Goal: Task Accomplishment & Management: Manage account settings

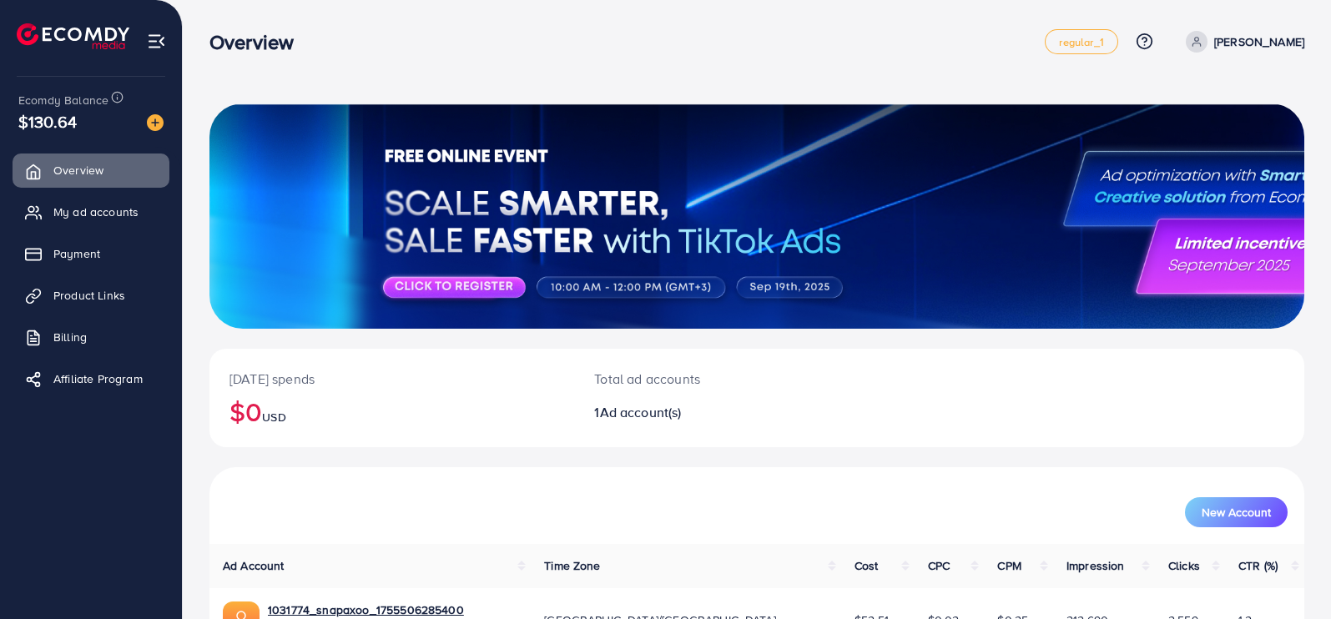
scroll to position [104, 0]
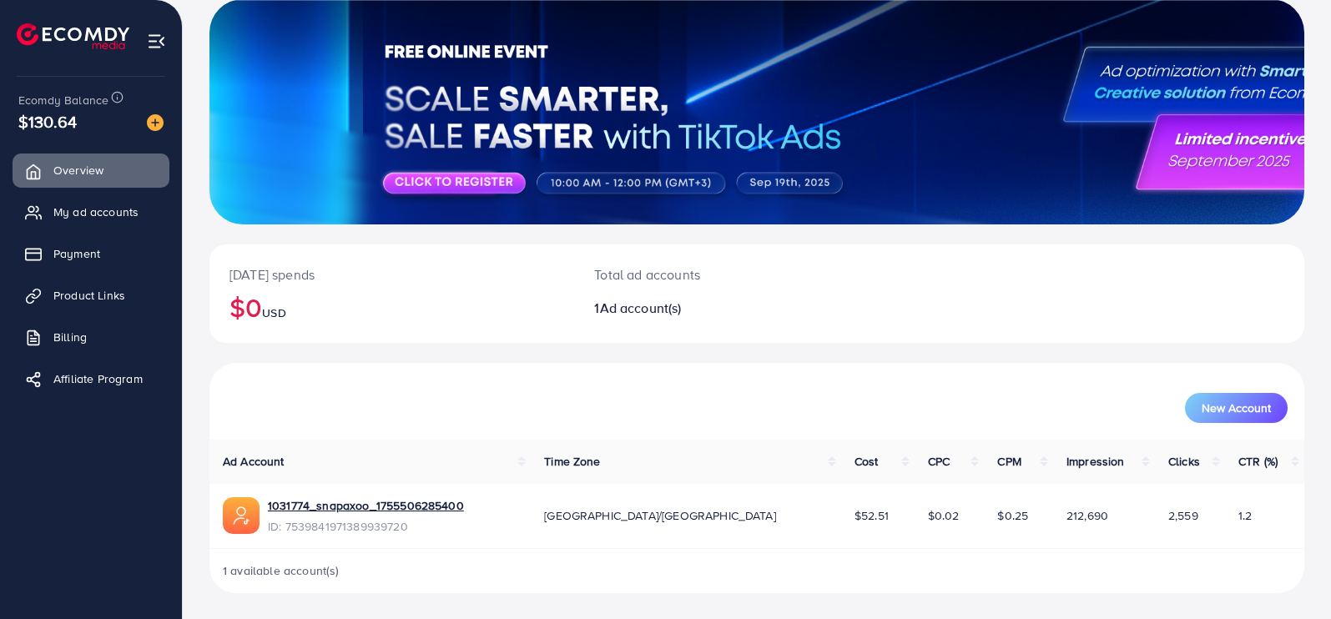
click at [871, 365] on div "New Account" at bounding box center [757, 401] width 1095 height 77
click at [109, 264] on link "Payment" at bounding box center [91, 253] width 157 height 33
click at [70, 257] on span "Payment" at bounding box center [81, 253] width 47 height 17
click at [76, 252] on span "Payment" at bounding box center [81, 253] width 47 height 17
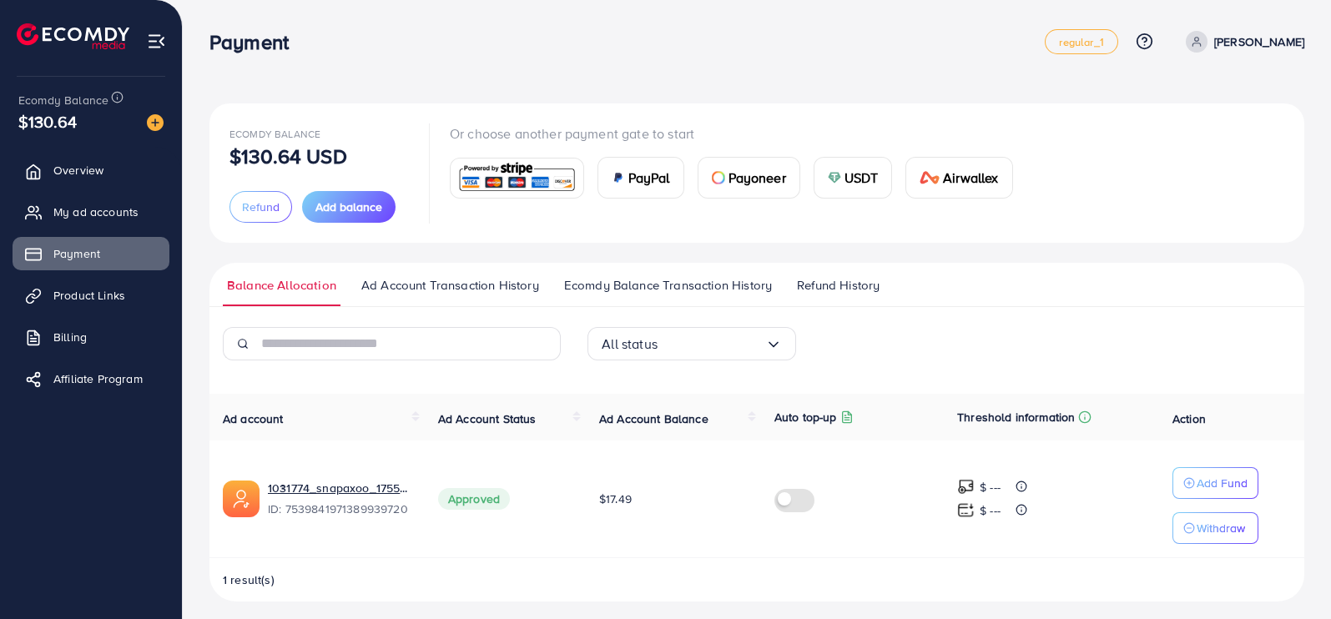
scroll to position [8, 0]
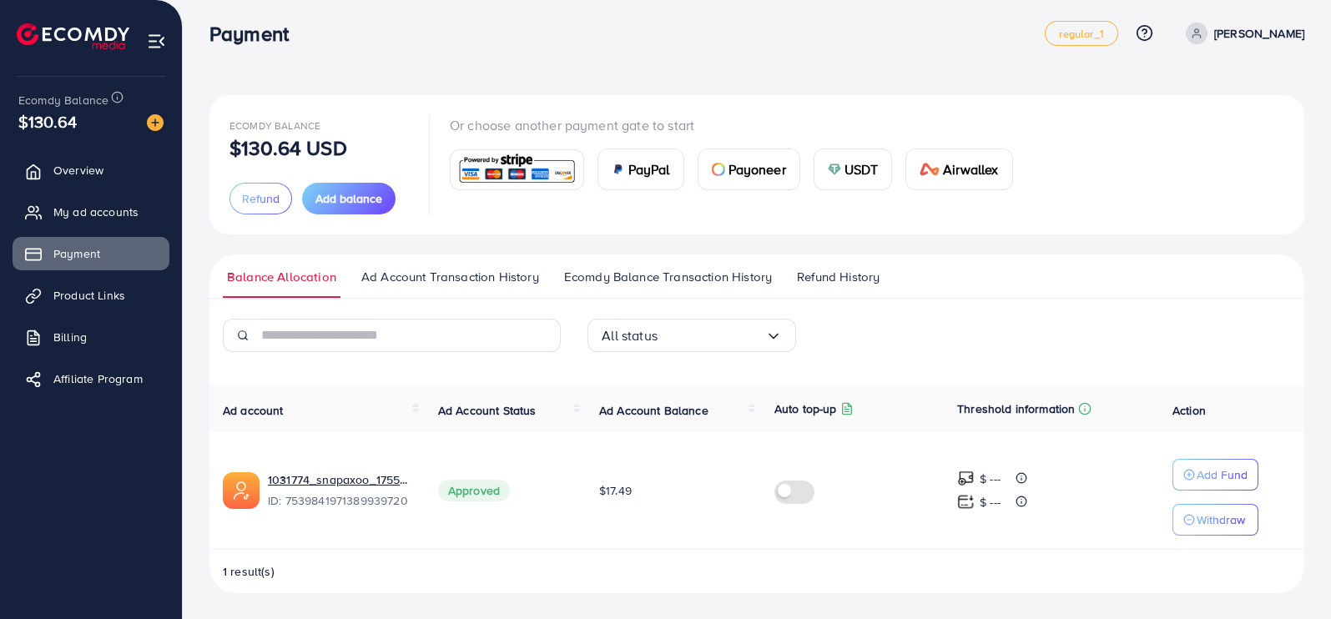
click at [501, 271] on span "Ad Account Transaction History" at bounding box center [450, 277] width 178 height 18
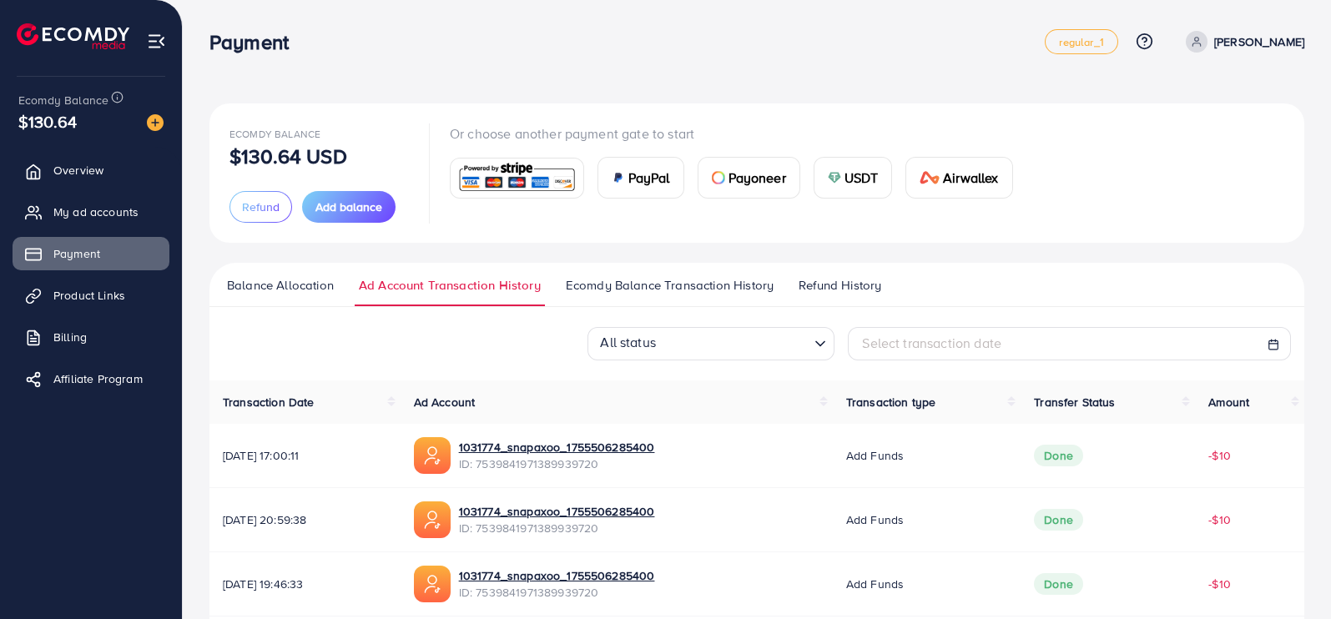
drag, startPoint x: 834, startPoint y: 273, endPoint x: 835, endPoint y: 291, distance: 18.4
click at [835, 291] on ul "Balance Allocation Ad Account Transaction History Ecomdy Balance Transaction Hi…" at bounding box center [757, 285] width 1095 height 44
click at [835, 291] on span "Refund History" at bounding box center [840, 285] width 83 height 18
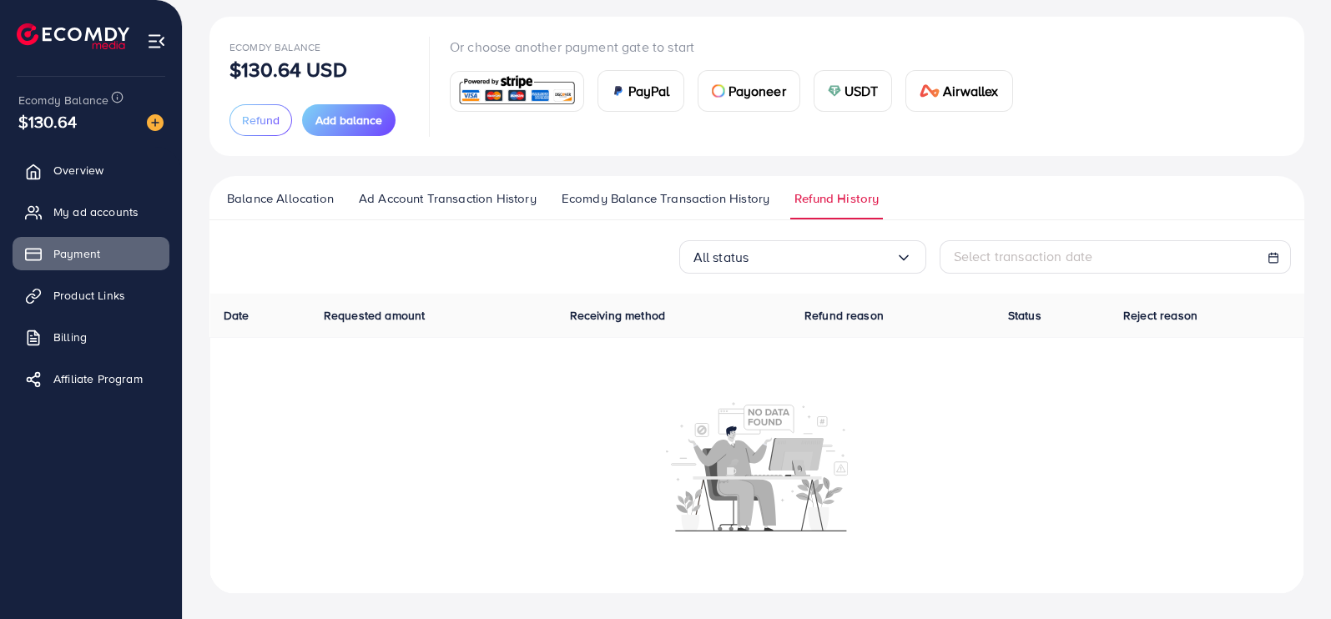
scroll to position [88, 0]
click at [683, 197] on span "Ecomdy Balance Transaction History" at bounding box center [666, 198] width 208 height 18
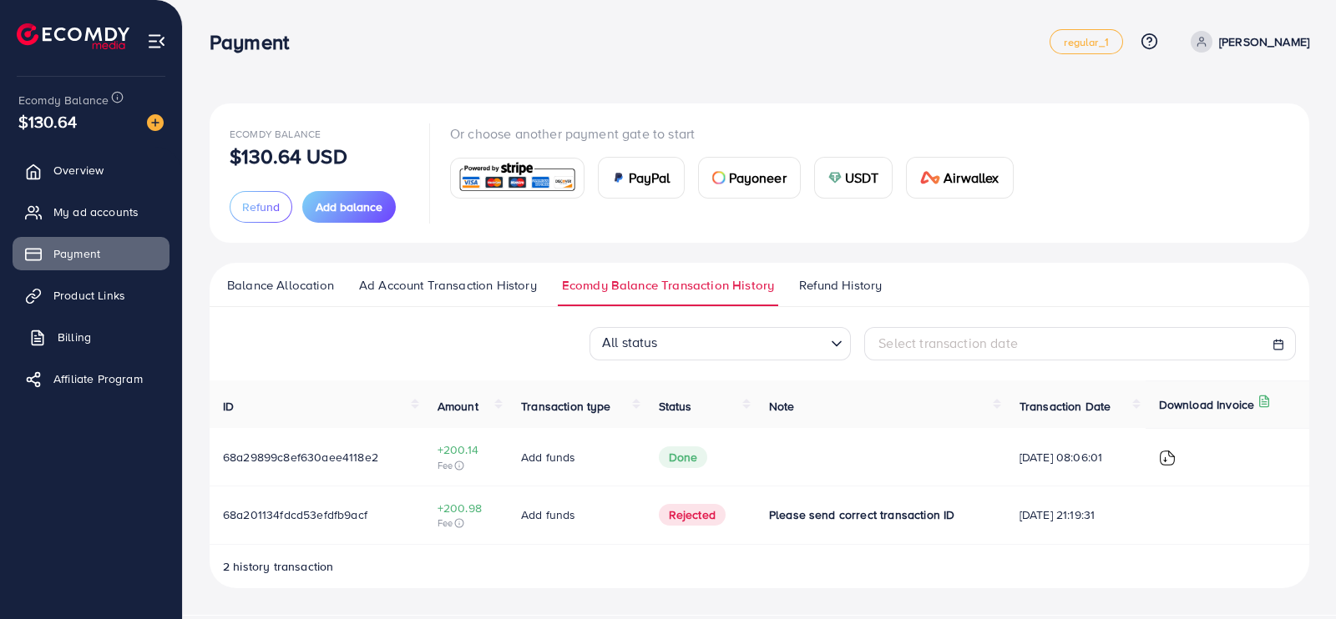
click at [109, 344] on link "Billing" at bounding box center [91, 337] width 157 height 33
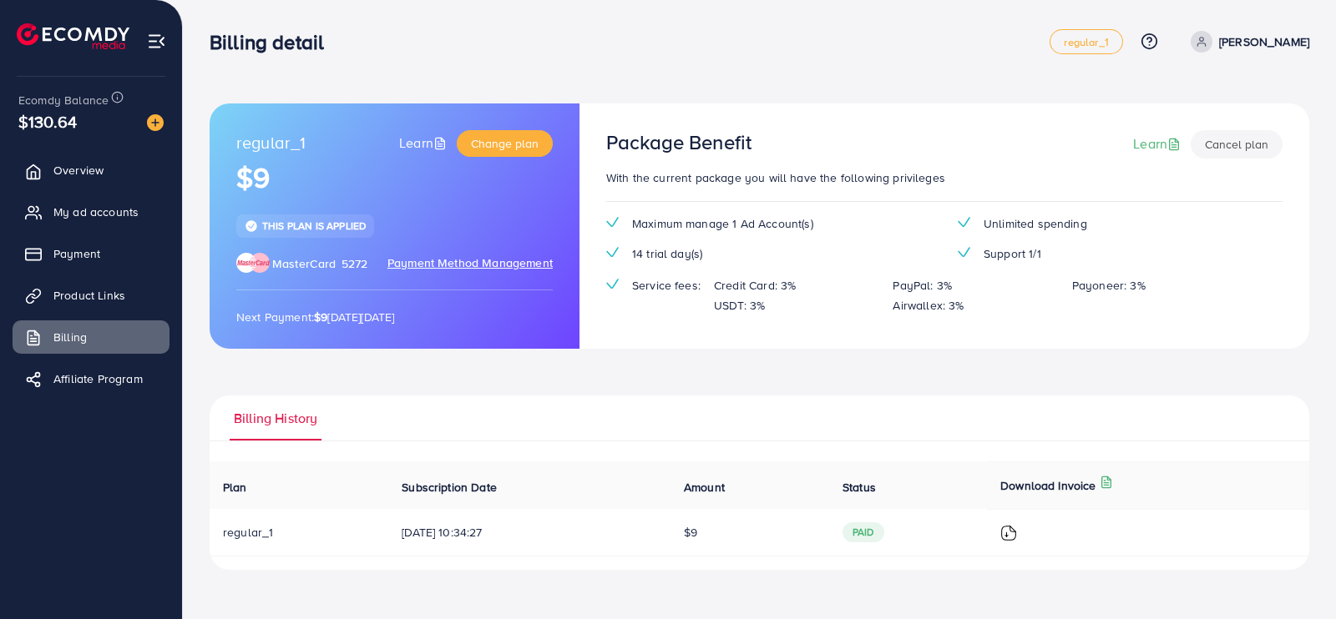
click at [494, 258] on span "Payment Method Management" at bounding box center [469, 264] width 165 height 18
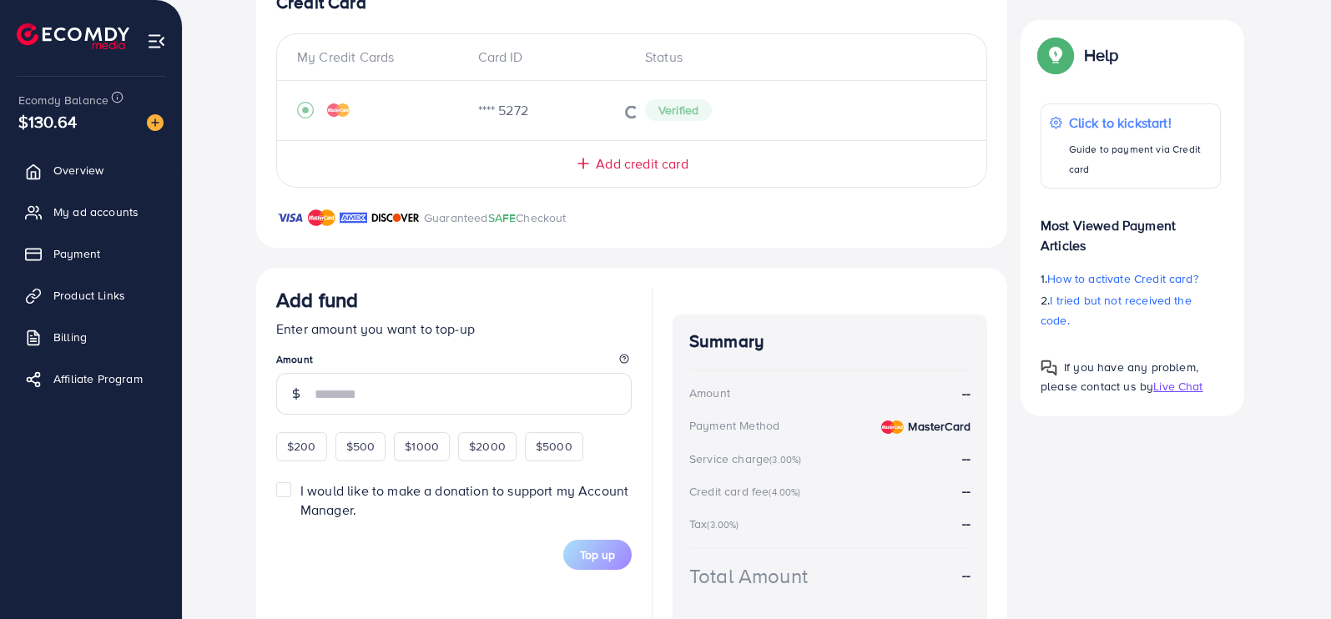
scroll to position [418, 0]
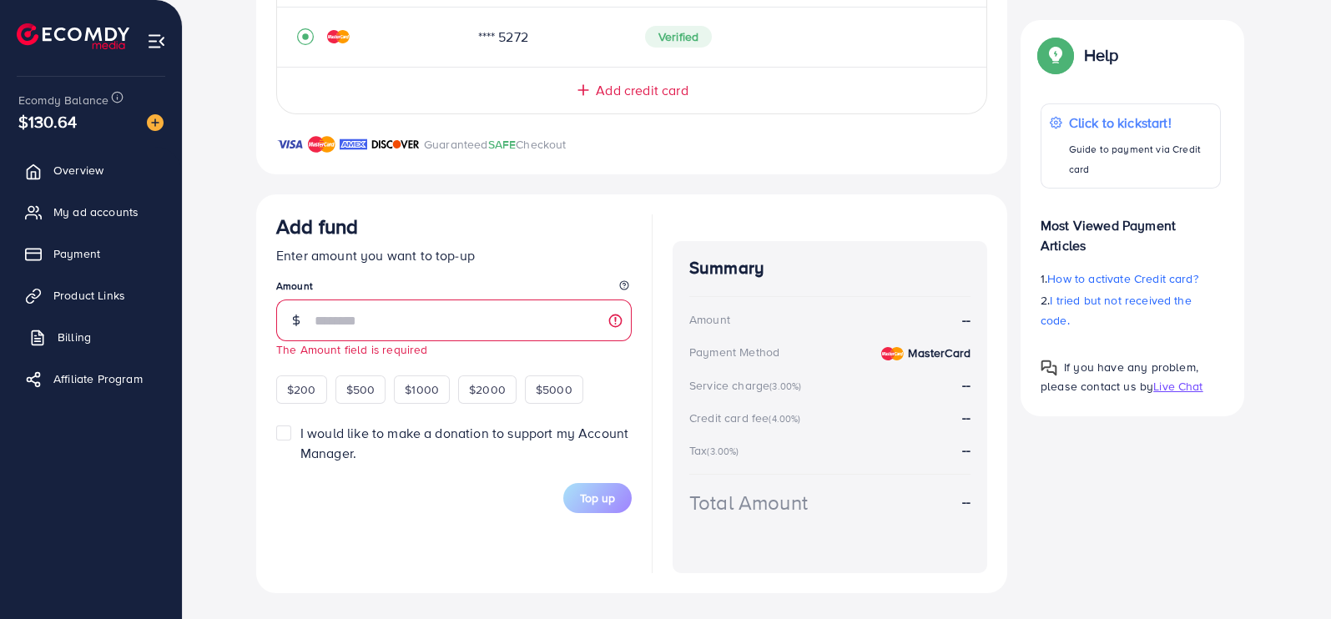
click at [78, 343] on span "Billing" at bounding box center [74, 337] width 33 height 17
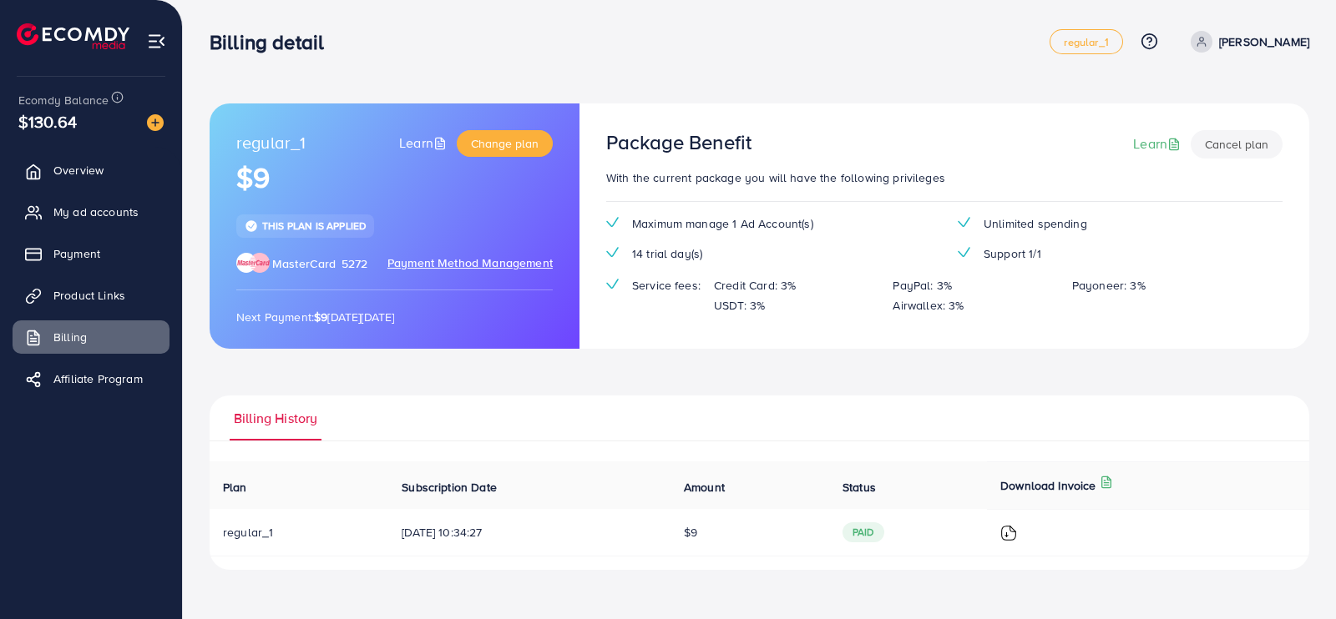
click at [697, 531] on span "$9" at bounding box center [690, 532] width 13 height 17
drag, startPoint x: 700, startPoint y: 531, endPoint x: 725, endPoint y: 531, distance: 24.2
click at [725, 531] on td "$9" at bounding box center [749, 533] width 159 height 48
copy span "$9"
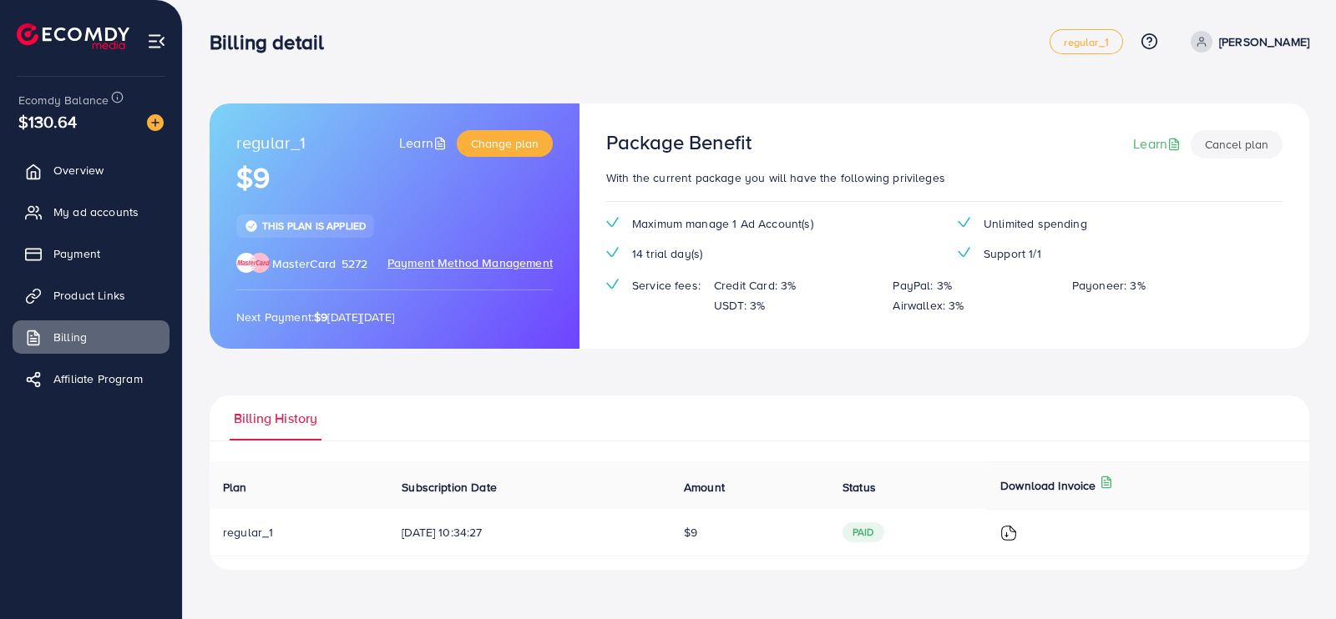
click at [725, 531] on td "$9" at bounding box center [749, 533] width 159 height 48
click at [879, 533] on span "paid" at bounding box center [863, 533] width 42 height 20
copy span "paid"
click at [968, 527] on td "paid" at bounding box center [908, 533] width 158 height 48
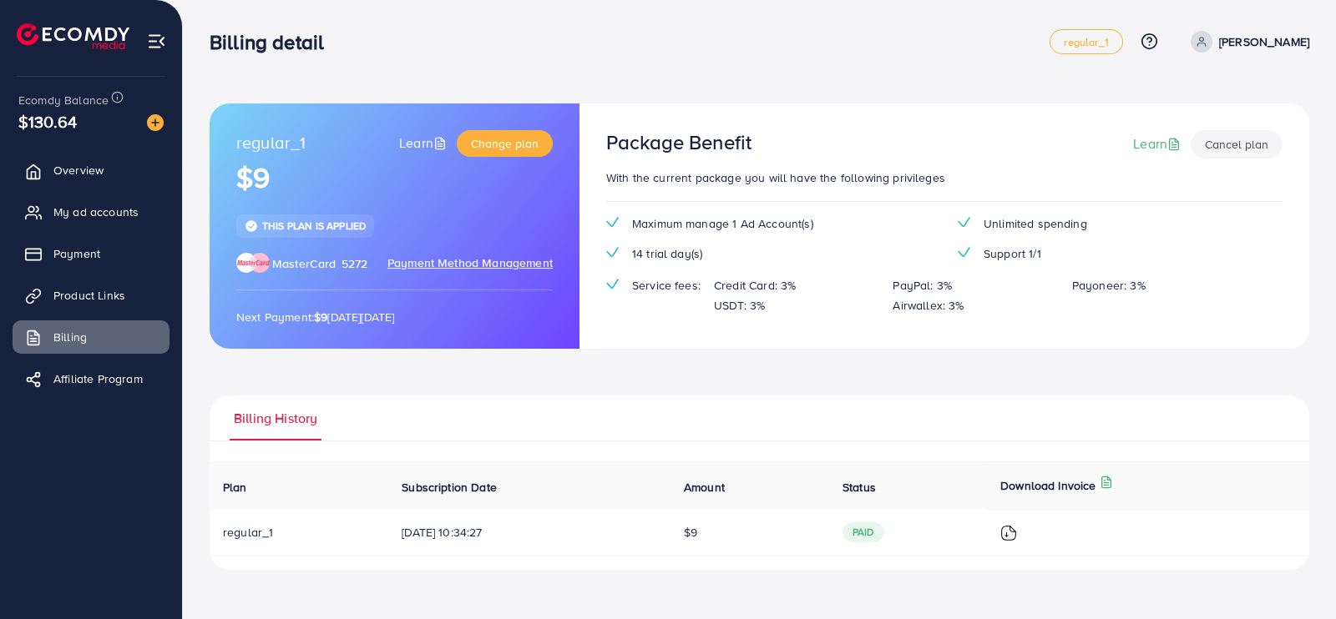
drag, startPoint x: 392, startPoint y: 536, endPoint x: 507, endPoint y: 510, distance: 117.3
click at [507, 510] on td "[DATE] 10:34:27" at bounding box center [529, 533] width 282 height 48
click at [74, 206] on span "My ad accounts" at bounding box center [100, 212] width 85 height 17
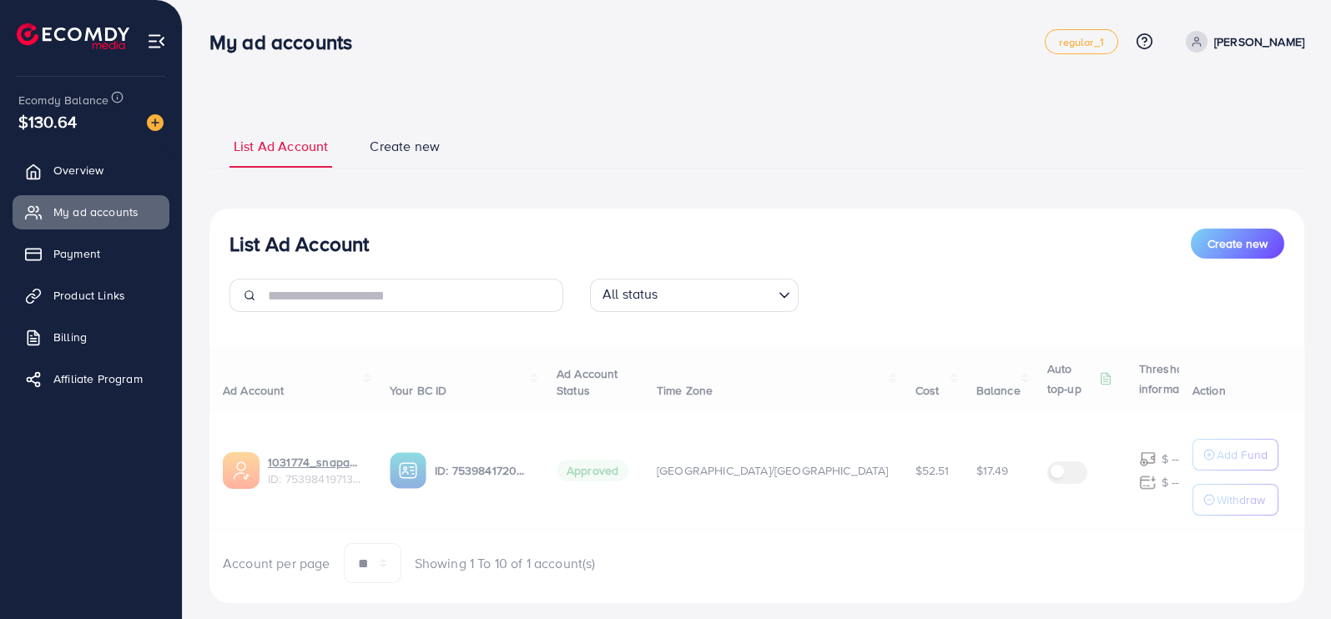
scroll to position [30, 0]
